Goal: Information Seeking & Learning: Learn about a topic

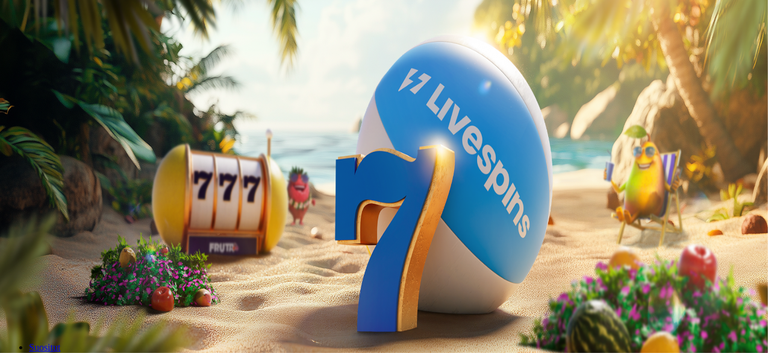
click at [49, 92] on span "Tarjoukset" at bounding box center [49, 86] width 40 height 10
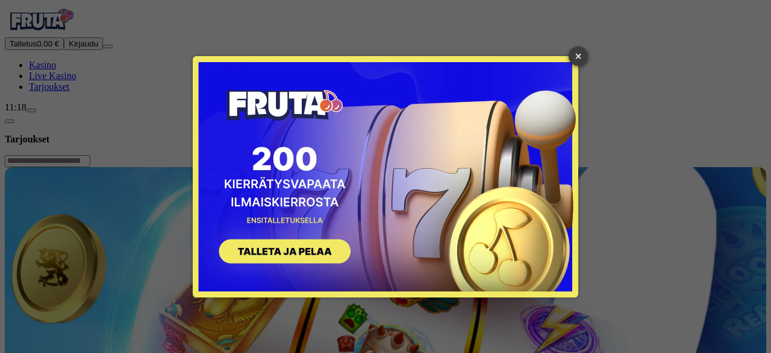
click at [575, 53] on link "×" at bounding box center [578, 55] width 19 height 19
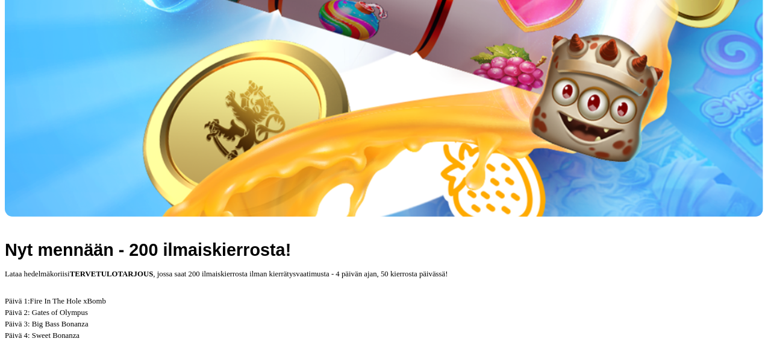
scroll to position [476, 0]
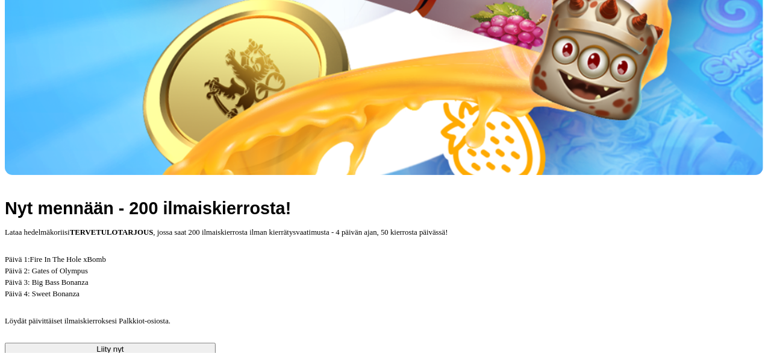
drag, startPoint x: 580, startPoint y: 59, endPoint x: 665, endPoint y: 64, distance: 85.2
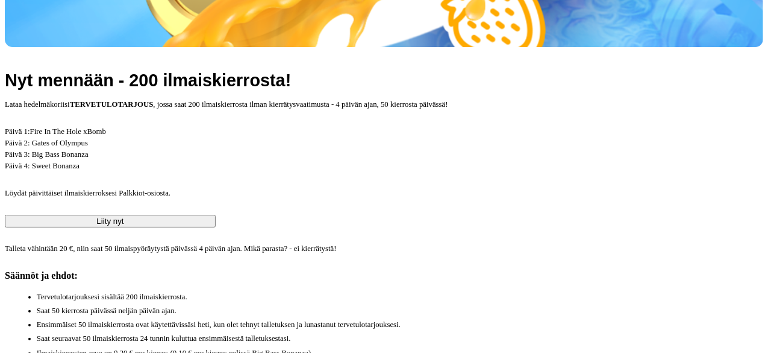
scroll to position [605, 0]
